Goal: Task Accomplishment & Management: Complete application form

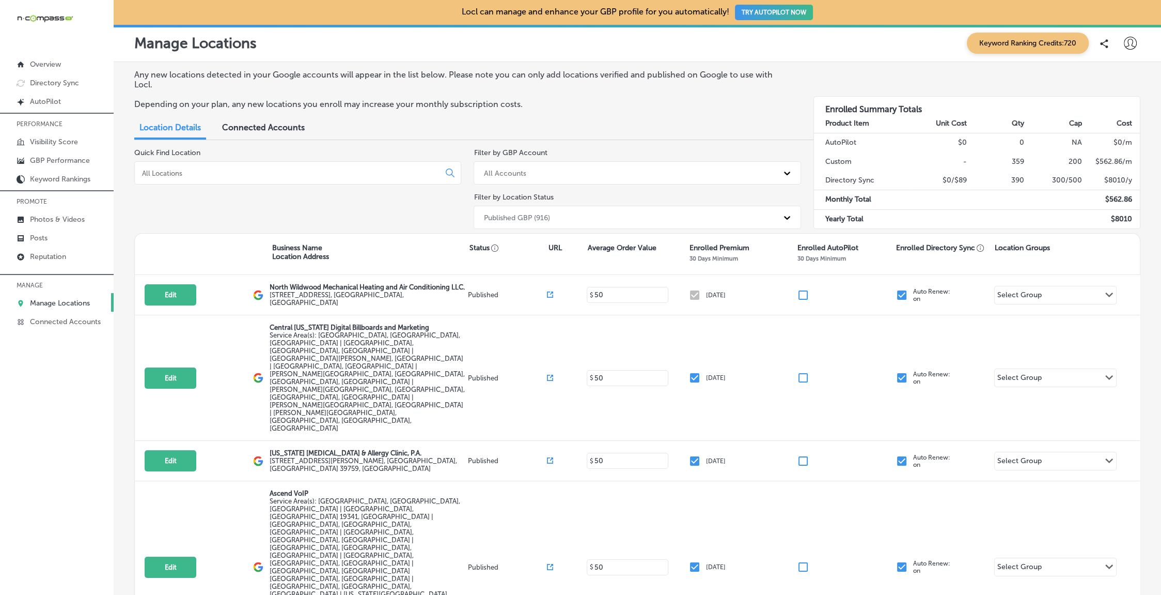
drag, startPoint x: 258, startPoint y: 166, endPoint x: 251, endPoint y: 173, distance: 10.3
click at [258, 166] on div at bounding box center [297, 172] width 327 height 23
click at [248, 174] on input at bounding box center [289, 172] width 296 height 9
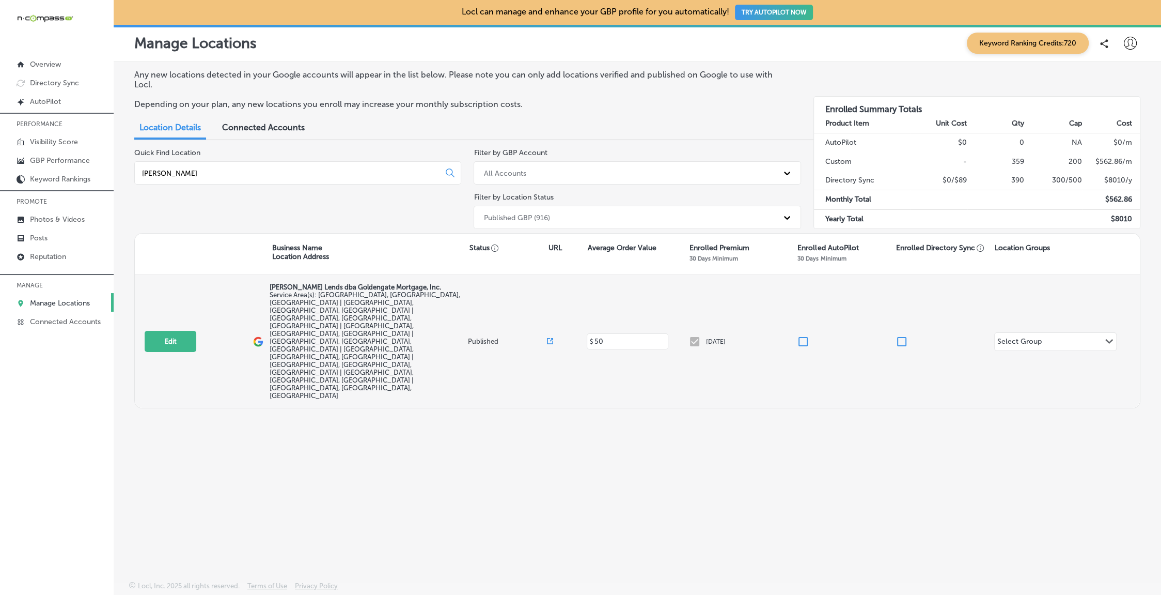
type input "[PERSON_NAME]"
drag, startPoint x: 905, startPoint y: 300, endPoint x: 900, endPoint y: 310, distance: 10.9
click at [905, 335] on input "checkbox" at bounding box center [902, 341] width 12 height 12
checkbox input "true"
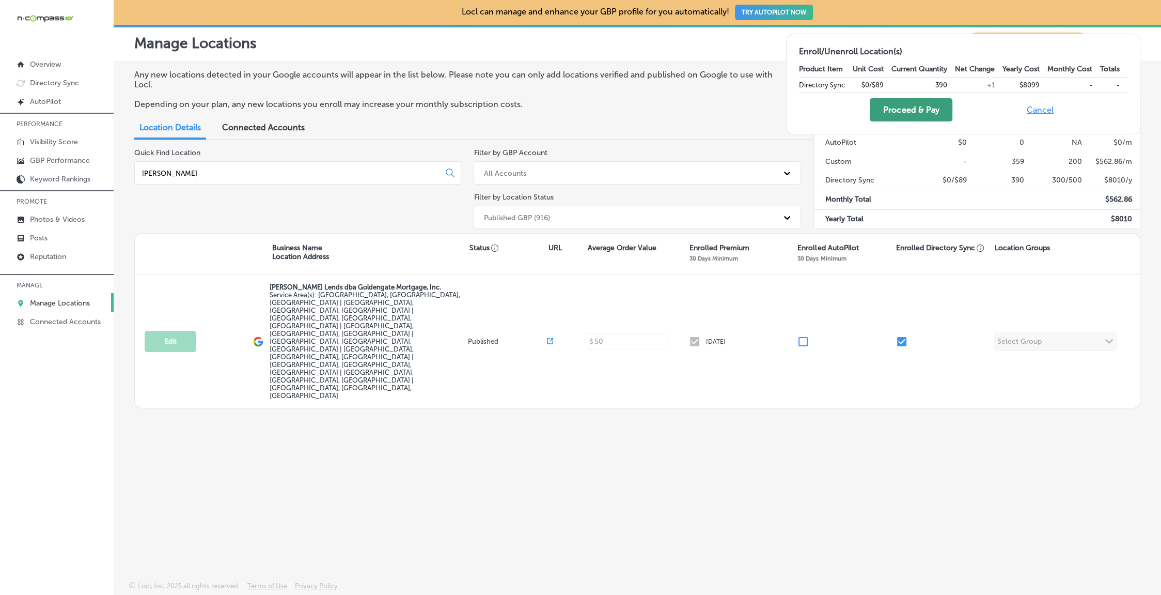
click at [917, 106] on button "Proceed & Pay" at bounding box center [911, 109] width 83 height 23
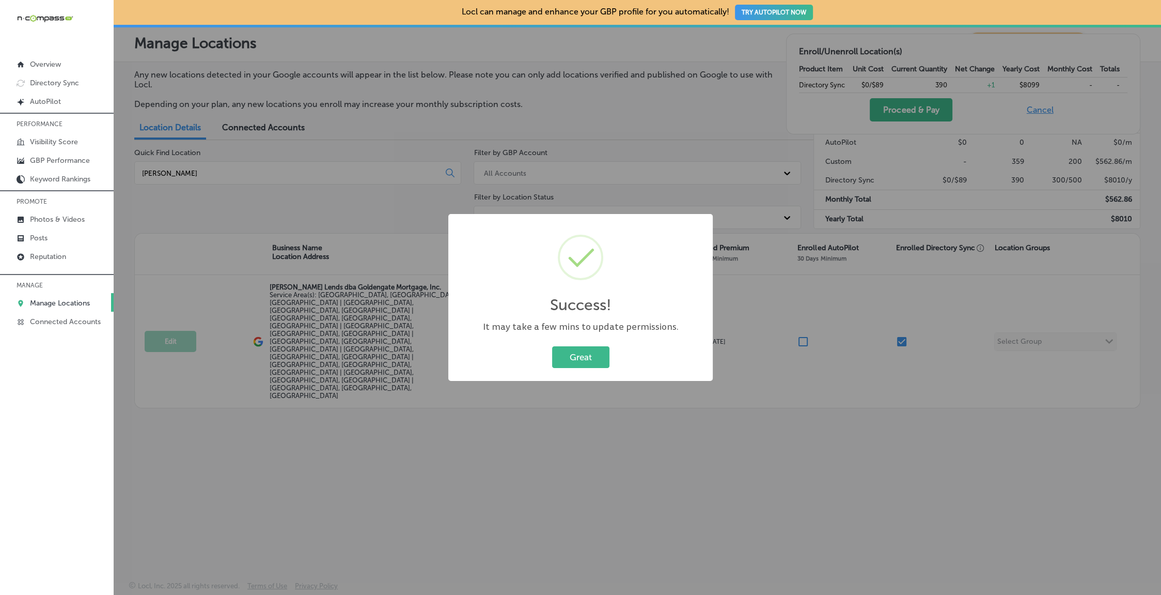
drag, startPoint x: 607, startPoint y: 361, endPoint x: 592, endPoint y: 357, distance: 15.5
click at [606, 360] on button "Great" at bounding box center [580, 356] width 57 height 21
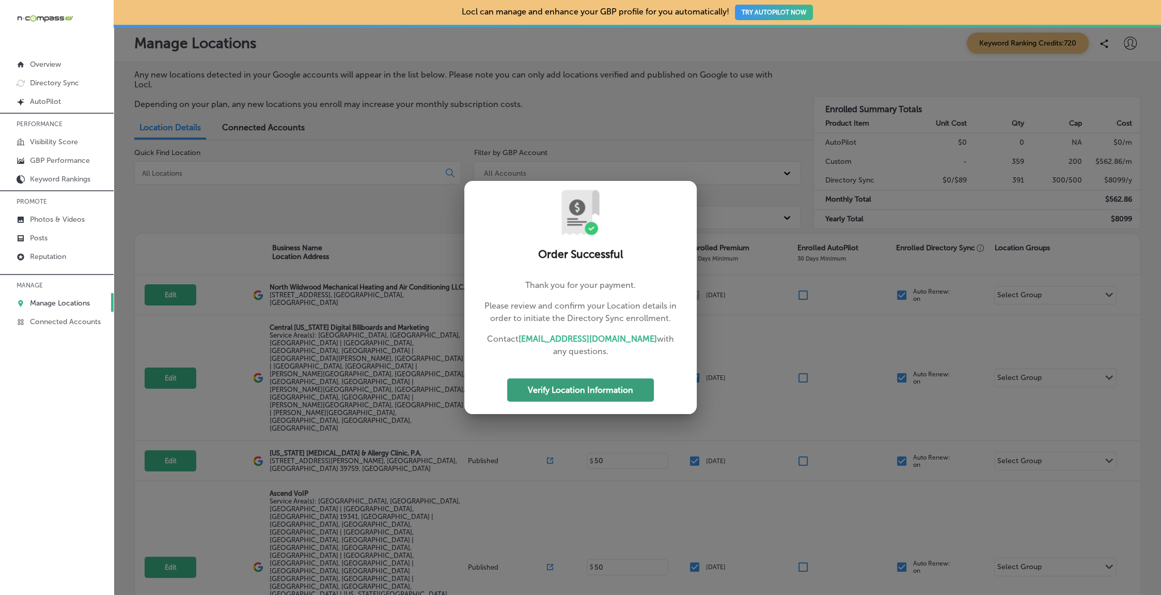
click at [570, 389] on button "Verify Location Information" at bounding box center [580, 389] width 147 height 23
select select "US"
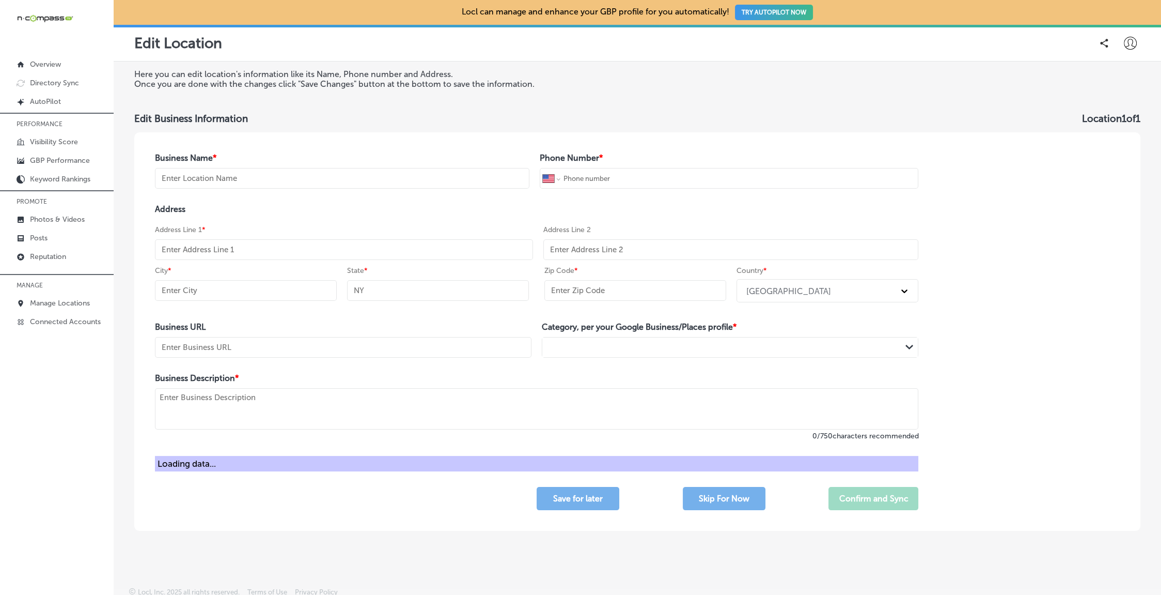
type input "[PERSON_NAME] Lends dba Goldengate Mortgage, Inc."
type input "[PHONE_NUMBER]"
type input "[URL][DOMAIN_NAME]"
type textarea "[PERSON_NAME] dba Goldengate Mortgage, Inc. is a locally owned mortgage broker …"
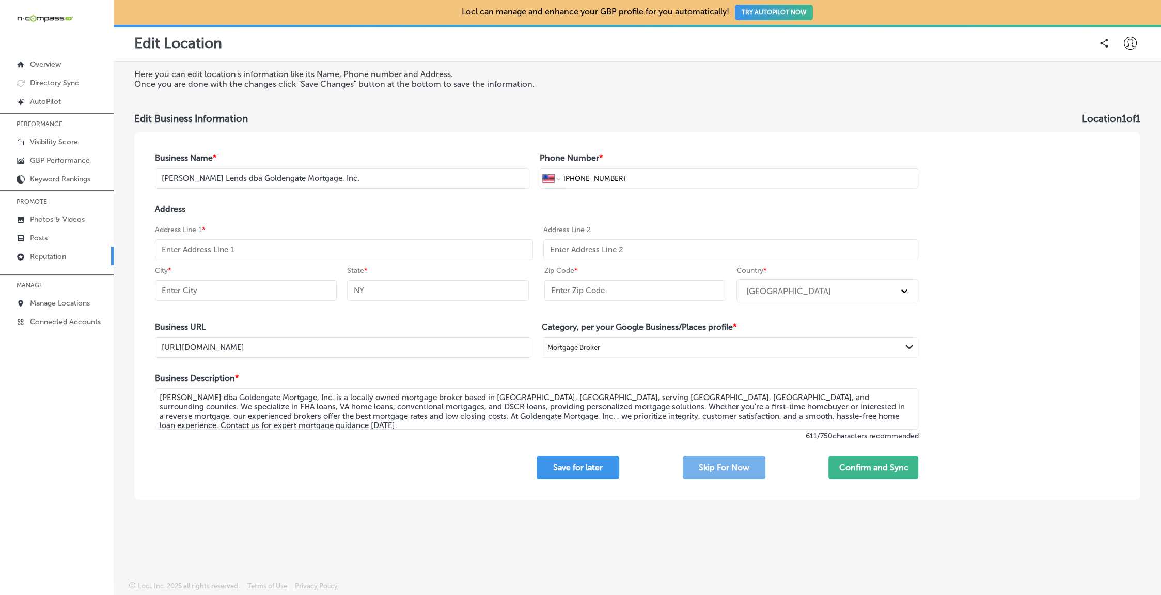
select select "US"
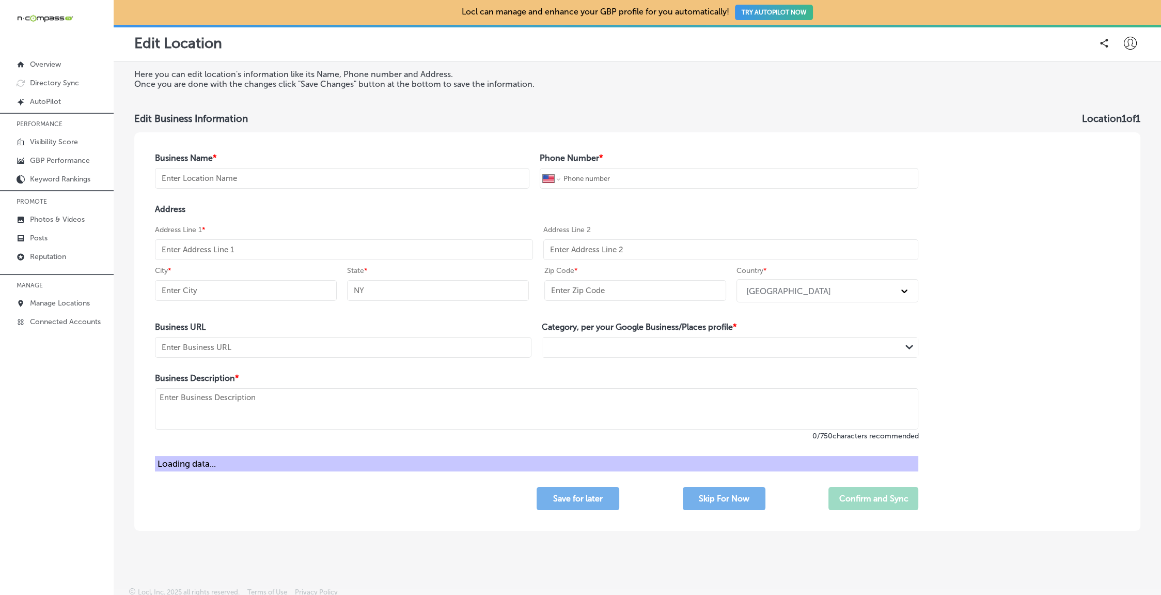
type input "[PERSON_NAME] Lends dba Goldengate Mortgage, Inc."
type input "[PHONE_NUMBER]"
type input "[URL][DOMAIN_NAME]"
type textarea "[PERSON_NAME] dba Goldengate Mortgage, Inc. is a locally owned mortgage broker …"
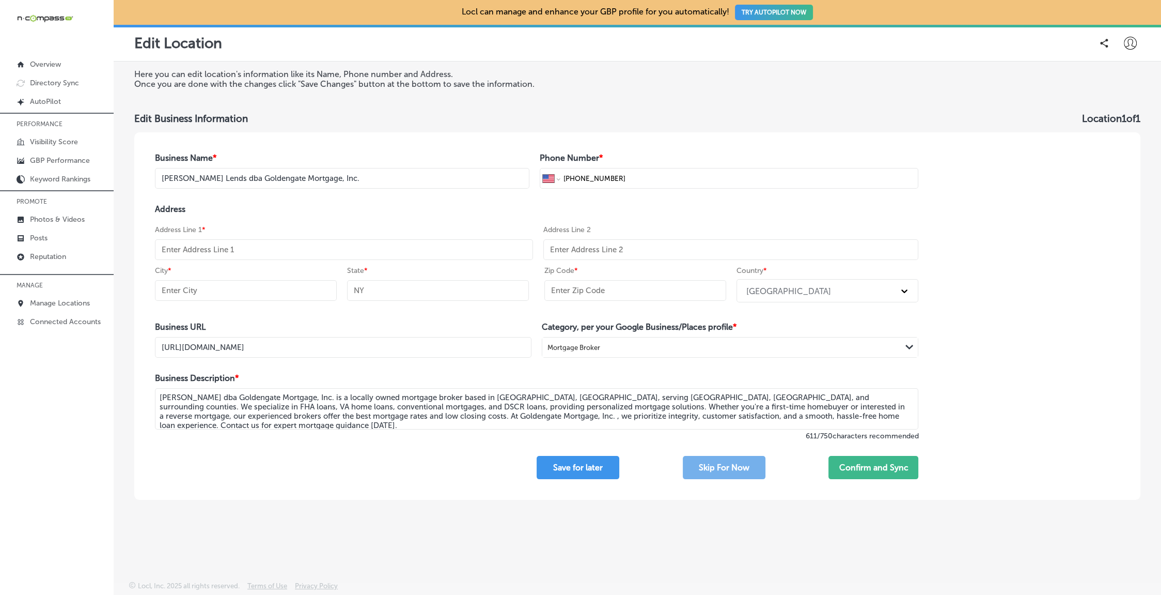
click at [238, 252] on input "text" at bounding box center [344, 249] width 378 height 21
paste input "[STREET_ADDRESS]"
type input "[STREET_ADDRESS]"
click at [235, 293] on input "text" at bounding box center [246, 290] width 182 height 21
drag, startPoint x: 230, startPoint y: 292, endPoint x: 325, endPoint y: 291, distance: 95.6
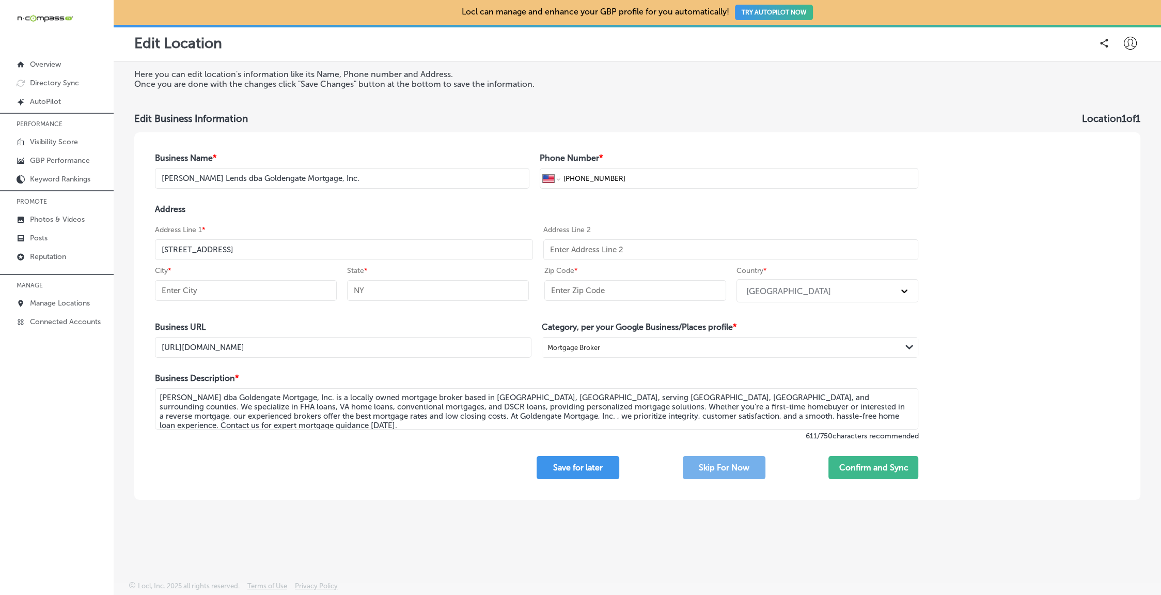
click at [230, 292] on input "text" at bounding box center [246, 290] width 182 height 21
paste input "Columbia"
type input "Columbia"
click at [460, 290] on input "text" at bounding box center [438, 290] width 182 height 21
type input "SC"
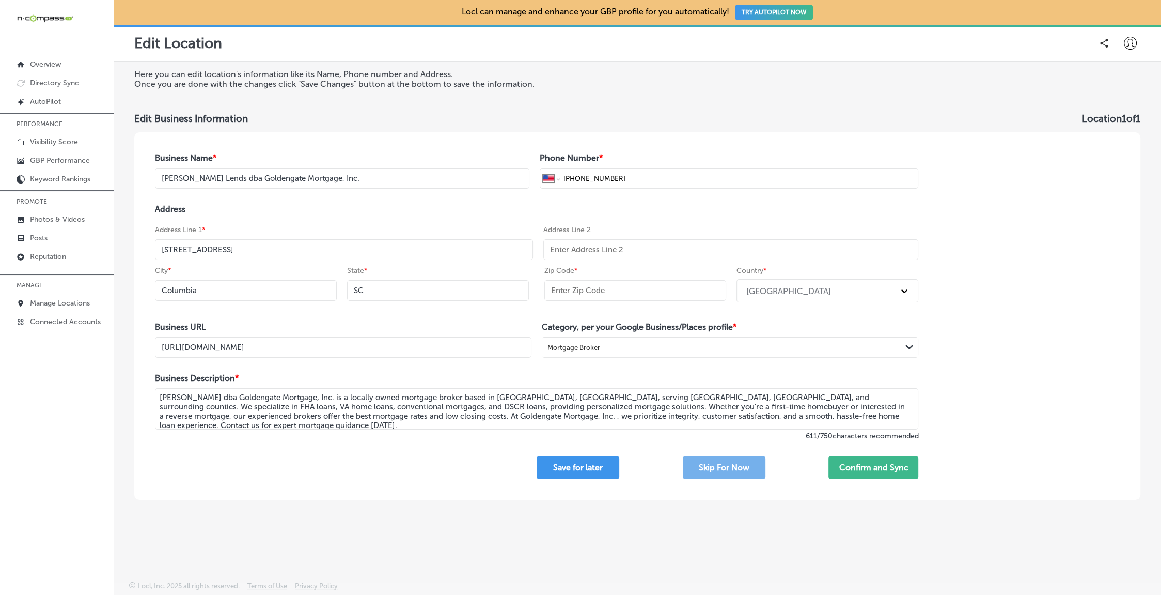
click at [593, 288] on input "text" at bounding box center [635, 290] width 182 height 21
type input "29205"
click at [896, 460] on button "Confirm and Sync" at bounding box center [873, 467] width 90 height 23
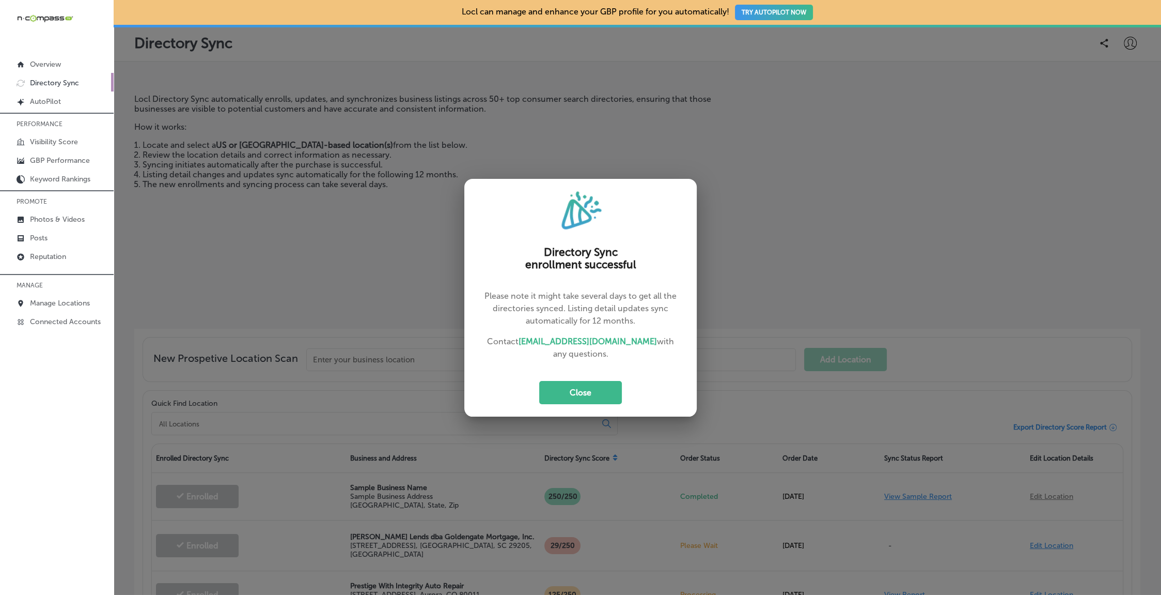
drag, startPoint x: 554, startPoint y: 394, endPoint x: 543, endPoint y: 397, distance: 11.3
click at [554, 394] on button "Close" at bounding box center [580, 392] width 83 height 23
